Goal: Task Accomplishment & Management: Use online tool/utility

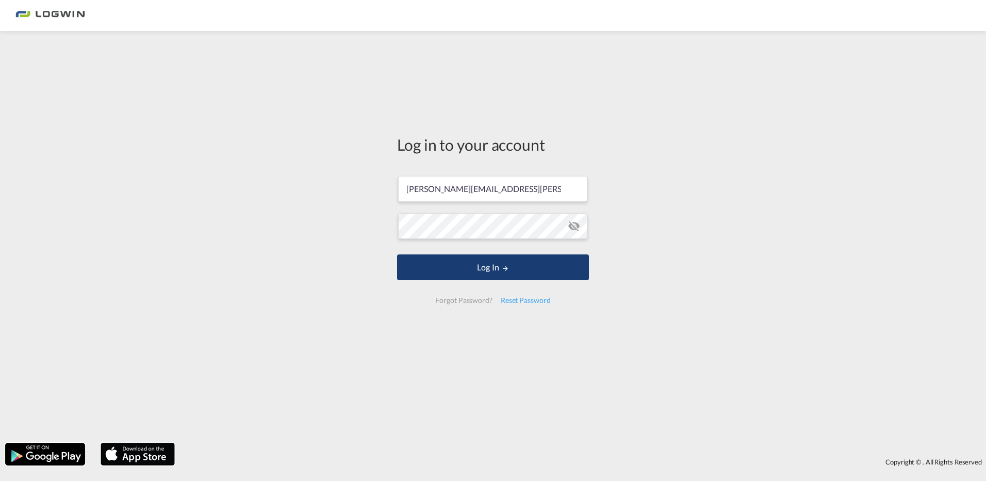
click at [504, 263] on button "Log In" at bounding box center [493, 267] width 192 height 26
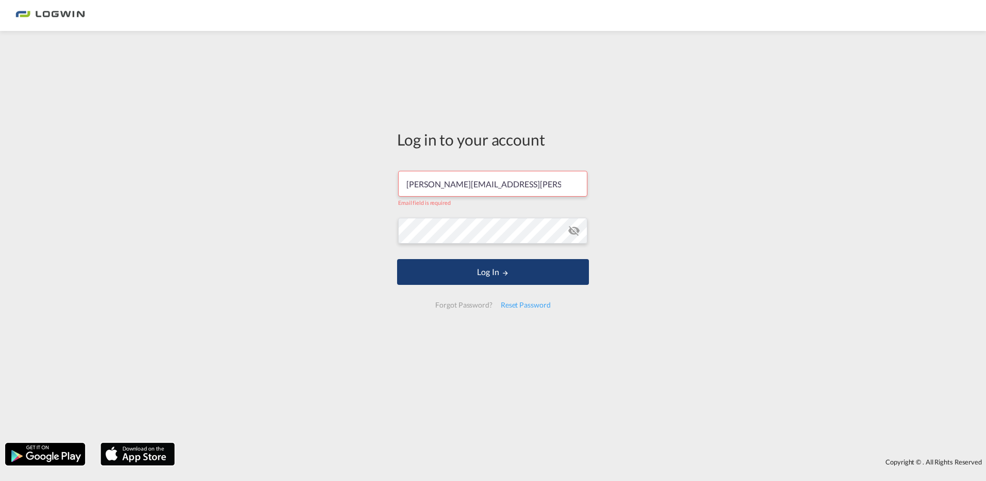
click at [484, 273] on button "Log In" at bounding box center [493, 272] width 192 height 26
click at [495, 270] on button "Log In" at bounding box center [493, 272] width 192 height 26
click at [495, 268] on button "Log In" at bounding box center [493, 272] width 192 height 26
click at [470, 183] on input "[PERSON_NAME][EMAIL_ADDRESS][PERSON_NAME][DOMAIN_NAME]" at bounding box center [492, 184] width 189 height 26
click at [548, 186] on input "[PERSON_NAME][EMAIL_ADDRESS][PERSON_NAME][DOMAIN_NAME]" at bounding box center [492, 184] width 189 height 26
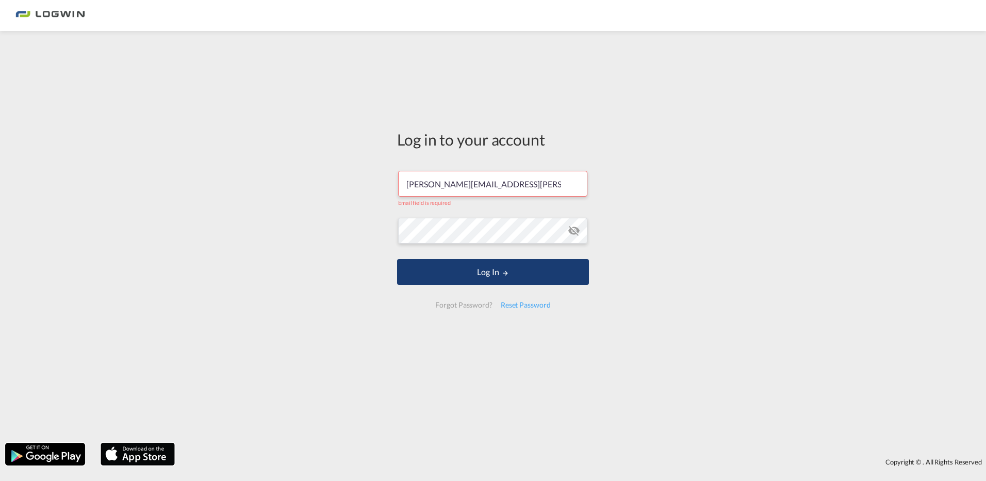
click at [460, 266] on button "Log In" at bounding box center [493, 272] width 192 height 26
click at [471, 271] on button "Log In" at bounding box center [493, 272] width 192 height 26
click at [485, 273] on button "Log In" at bounding box center [493, 272] width 192 height 26
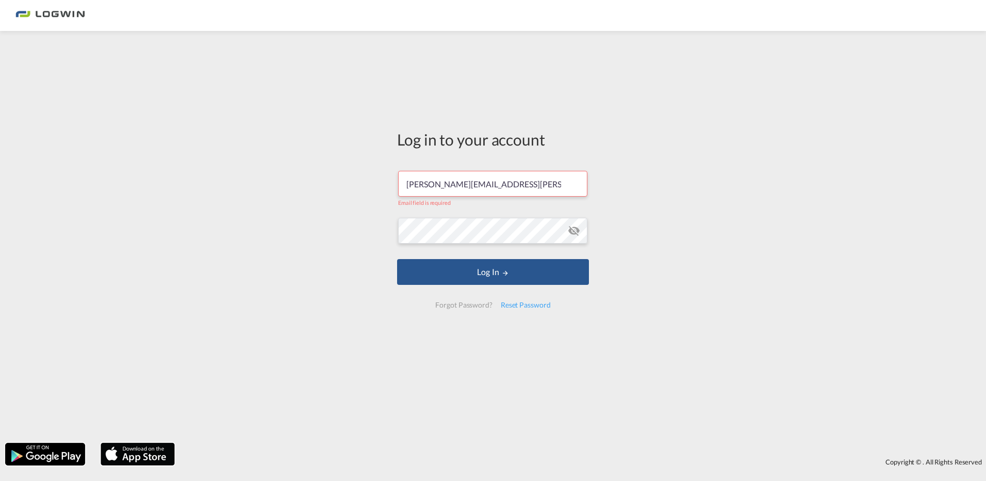
click at [558, 187] on input "[PERSON_NAME][EMAIL_ADDRESS][PERSON_NAME][DOMAIN_NAME]" at bounding box center [492, 184] width 189 height 26
drag, startPoint x: 552, startPoint y: 186, endPoint x: 376, endPoint y: 187, distance: 176.4
click at [376, 187] on div "Log in to your account [PERSON_NAME][EMAIL_ADDRESS][PERSON_NAME][DOMAIN_NAME] E…" at bounding box center [493, 236] width 986 height 401
click at [246, 176] on div "Log in to your account Email field is required Log In Forgot Password? Reset Pa…" at bounding box center [493, 236] width 986 height 401
click at [456, 184] on input "text" at bounding box center [492, 184] width 189 height 26
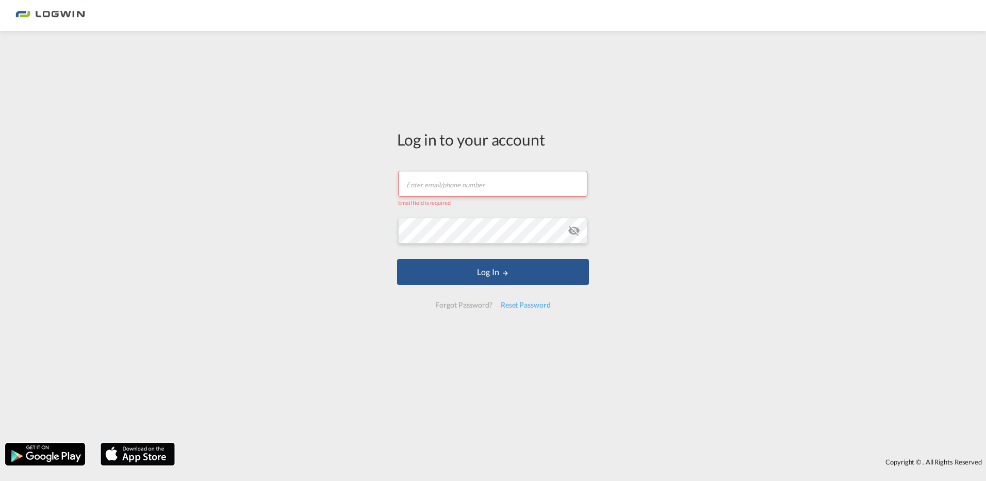
click at [449, 190] on input "text" at bounding box center [492, 184] width 189 height 26
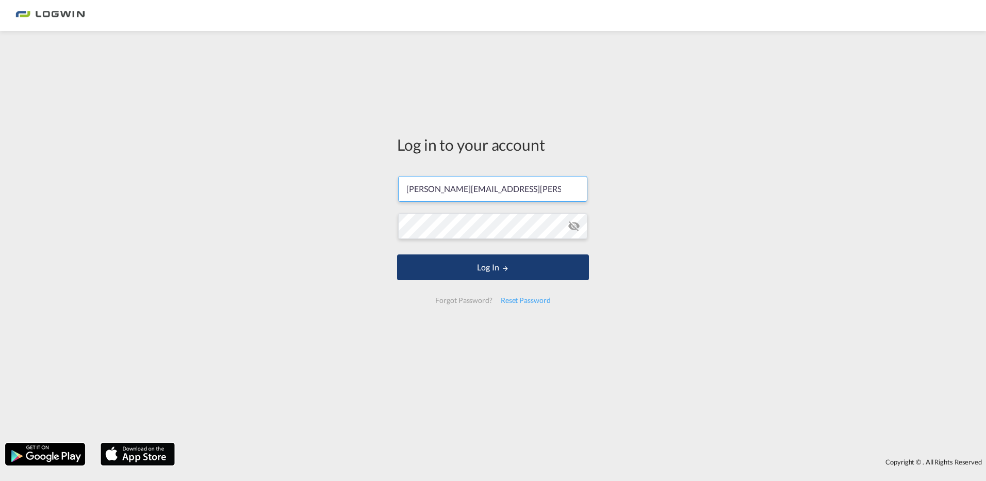
type input "[PERSON_NAME][EMAIL_ADDRESS][PERSON_NAME][DOMAIN_NAME]"
click at [495, 265] on button "Log In" at bounding box center [493, 267] width 192 height 26
